Goal: Find specific page/section: Find specific page/section

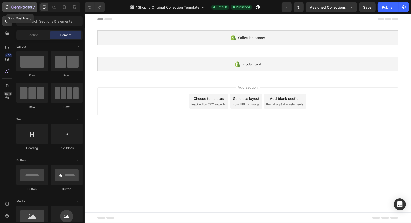
click at [8, 9] on icon "button" at bounding box center [6, 7] width 5 height 5
click at [10, 8] on div "7" at bounding box center [19, 7] width 31 height 6
click at [5, 2] on button "7" at bounding box center [19, 7] width 35 height 10
